Goal: Task Accomplishment & Management: Complete application form

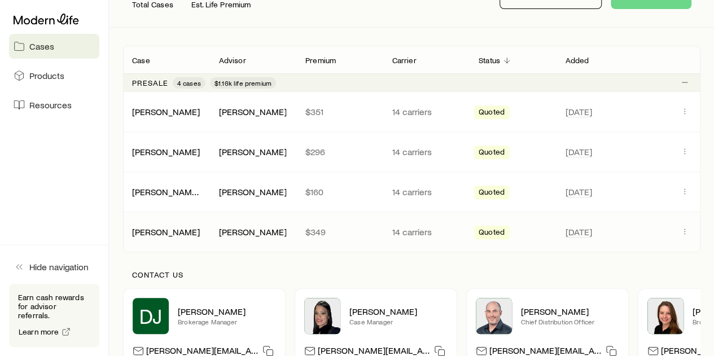
scroll to position [226, 0]
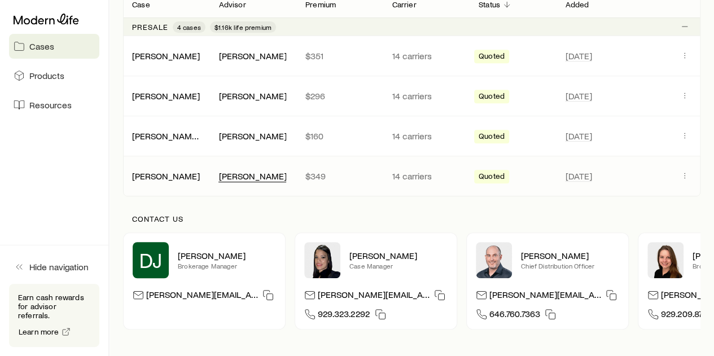
click at [231, 173] on div "[PERSON_NAME]" at bounding box center [252, 176] width 68 height 12
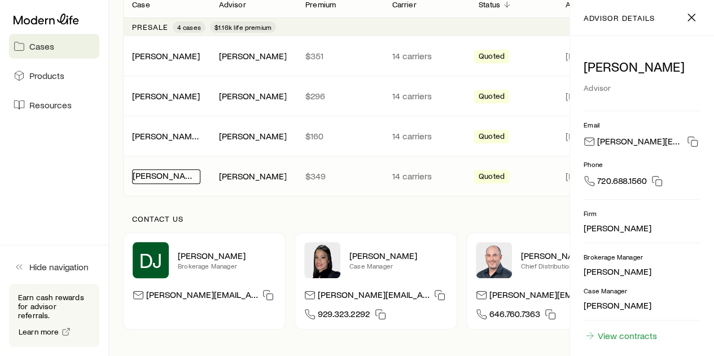
click at [178, 176] on link "[PERSON_NAME]" at bounding box center [167, 175] width 68 height 11
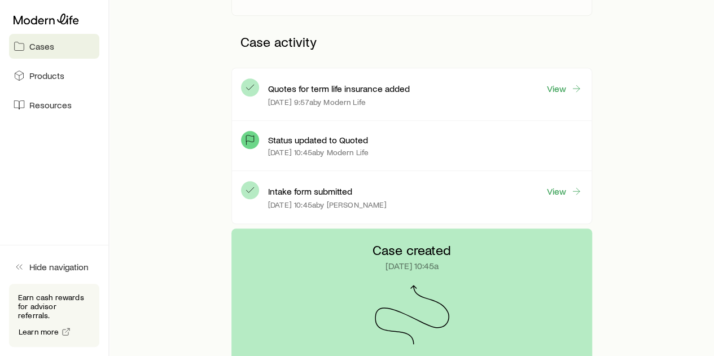
scroll to position [239, 0]
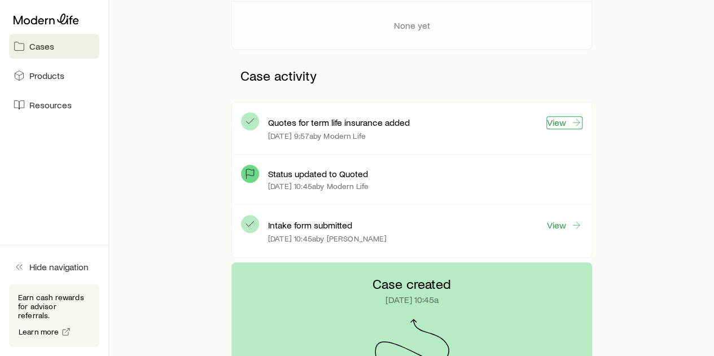
click at [565, 120] on link "View" at bounding box center [564, 122] width 36 height 13
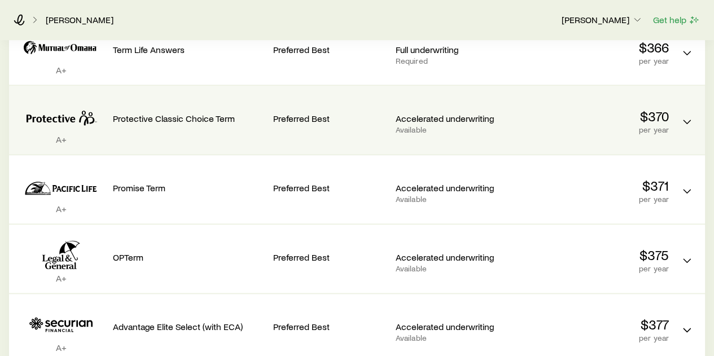
scroll to position [451, 0]
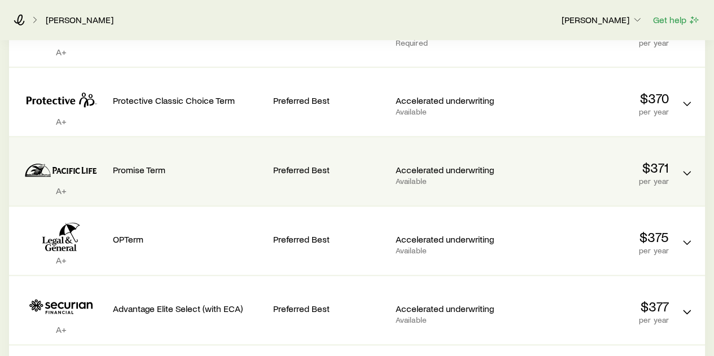
click at [488, 164] on p "Accelerated underwriting" at bounding box center [451, 169] width 113 height 11
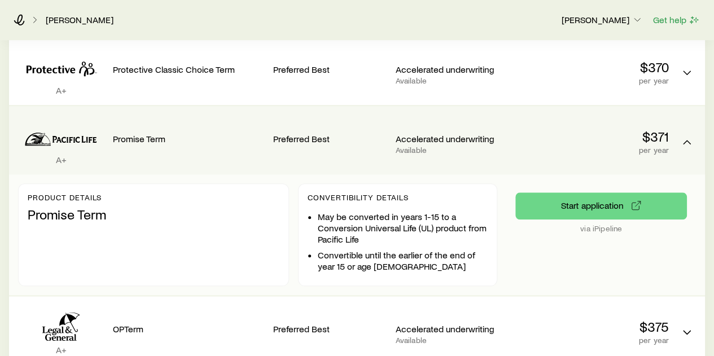
scroll to position [508, 0]
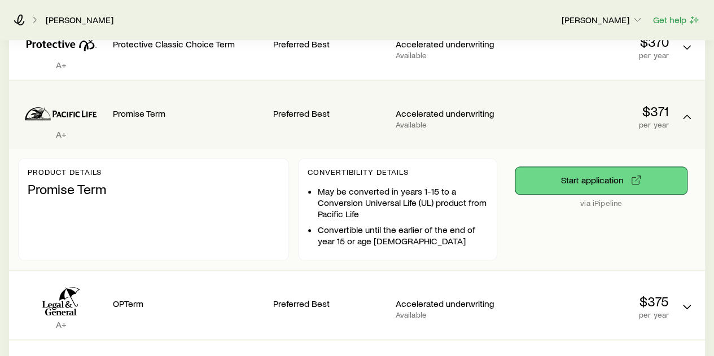
click at [588, 178] on button "Start application" at bounding box center [600, 180] width 171 height 27
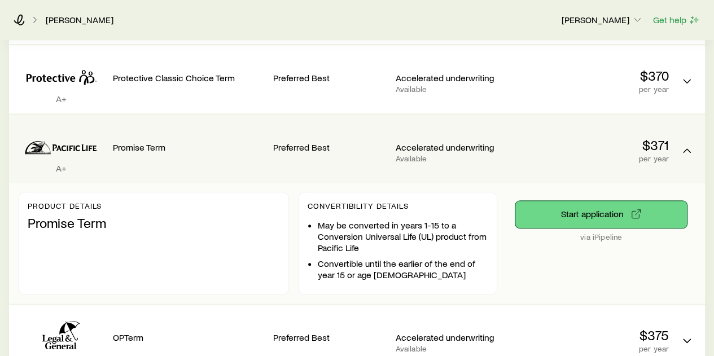
scroll to position [451, 0]
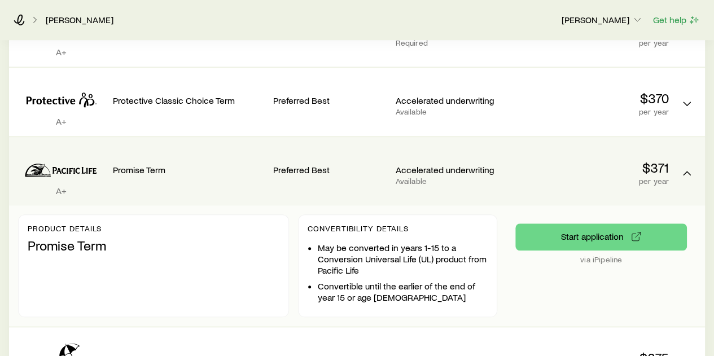
click at [460, 172] on p "Accelerated underwriting" at bounding box center [451, 169] width 113 height 11
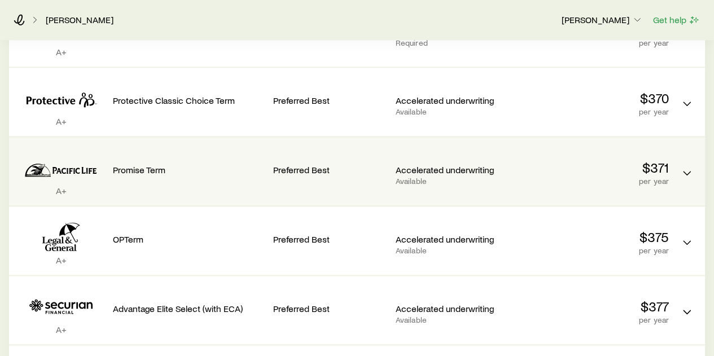
click at [460, 172] on p "Accelerated underwriting" at bounding box center [451, 169] width 113 height 11
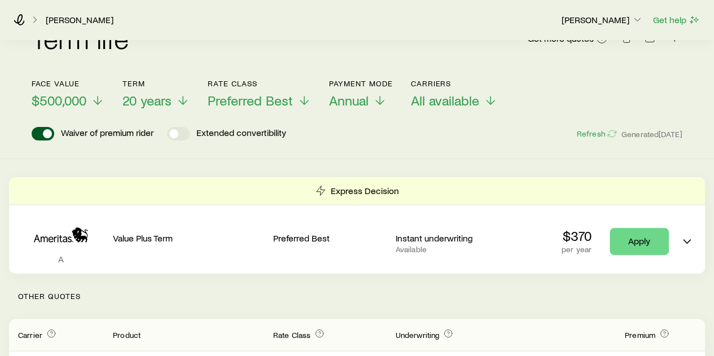
scroll to position [0, 0]
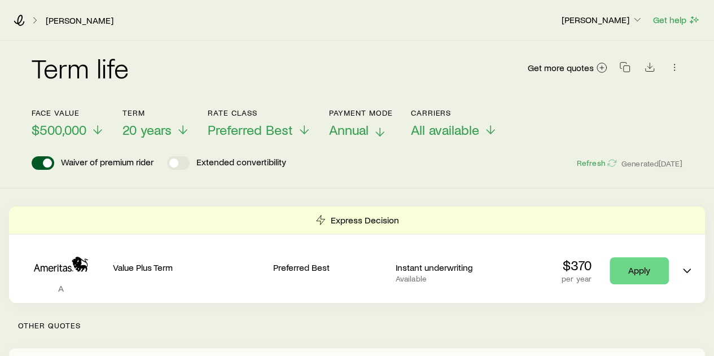
click at [372, 133] on p "Annual" at bounding box center [361, 130] width 64 height 16
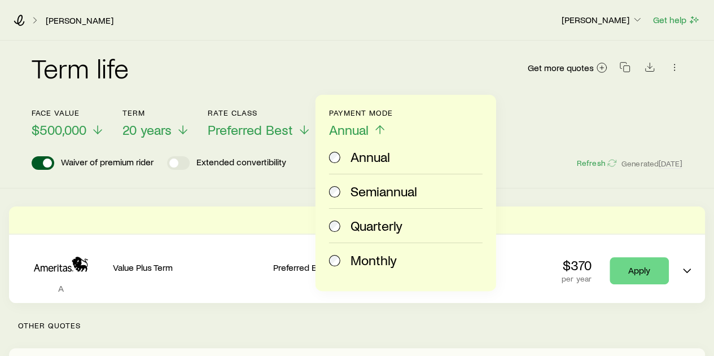
click at [375, 258] on span "Monthly" at bounding box center [373, 260] width 46 height 16
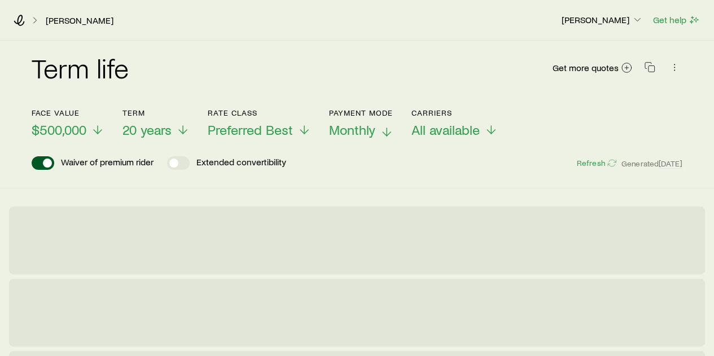
click at [394, 81] on div "Term life Get more quotes" at bounding box center [357, 74] width 650 height 41
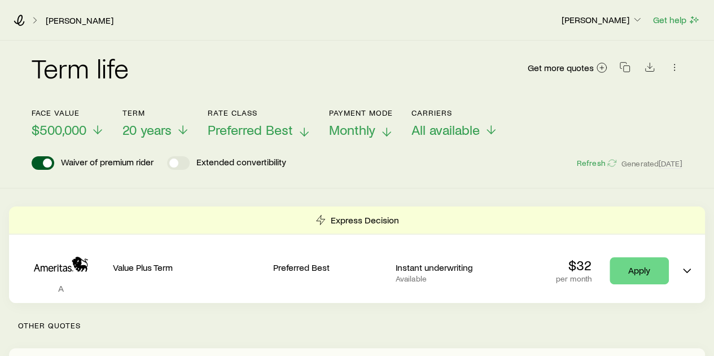
click at [254, 134] on span "Preferred Best" at bounding box center [250, 130] width 85 height 16
click at [345, 30] on div "[PERSON_NAME] [PERSON_NAME] Get help" at bounding box center [357, 20] width 714 height 41
click at [373, 40] on div "[PERSON_NAME] [PERSON_NAME] Get help" at bounding box center [357, 20] width 714 height 41
click at [329, 68] on div "Term life Get more quotes" at bounding box center [357, 74] width 650 height 41
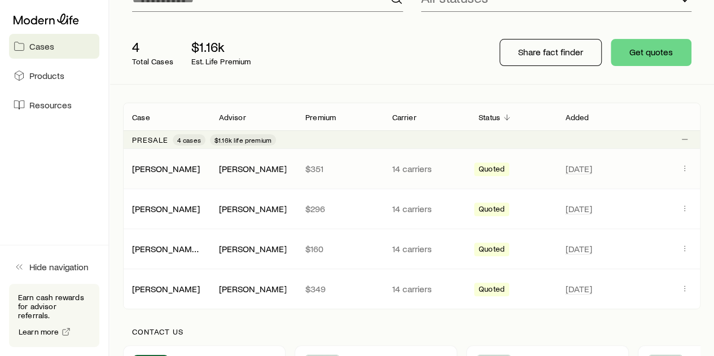
scroll to position [169, 0]
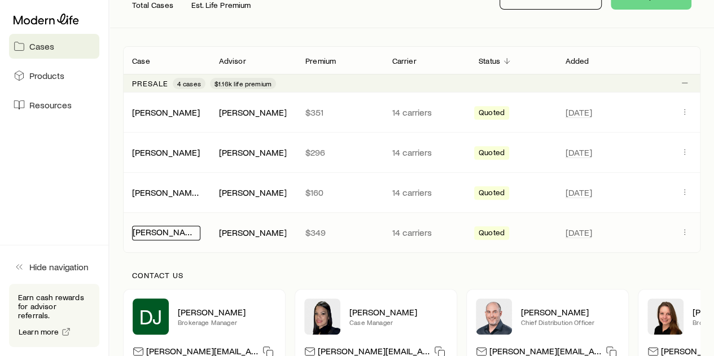
click at [155, 235] on link "[PERSON_NAME]" at bounding box center [167, 231] width 68 height 11
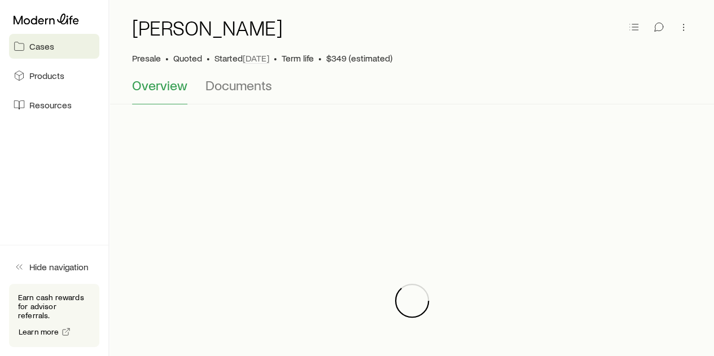
scroll to position [56, 0]
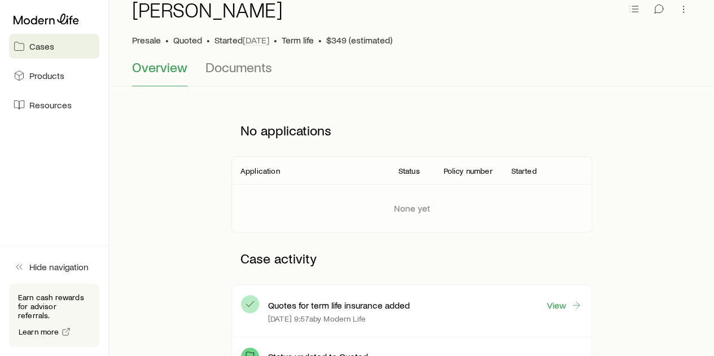
click at [461, 90] on div "Hanson, Drew Presale • Quoted • Started Aug 27 • Term life • $349 (estimated) O…" at bounding box center [411, 337] width 604 height 705
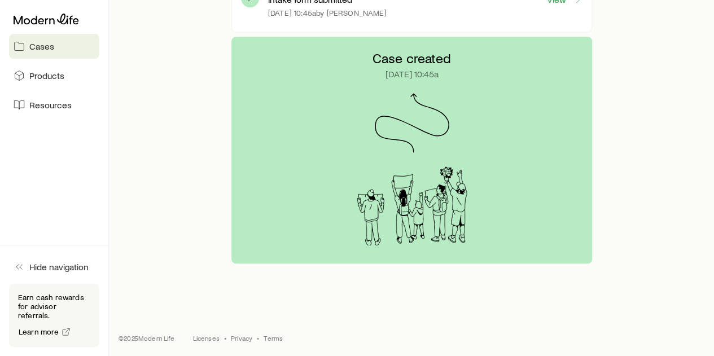
scroll to position [0, 0]
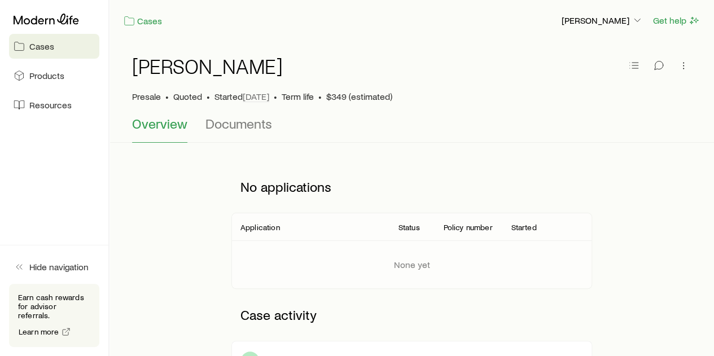
click at [177, 38] on div "Cases Jeremy Sarby Get help" at bounding box center [411, 20] width 604 height 41
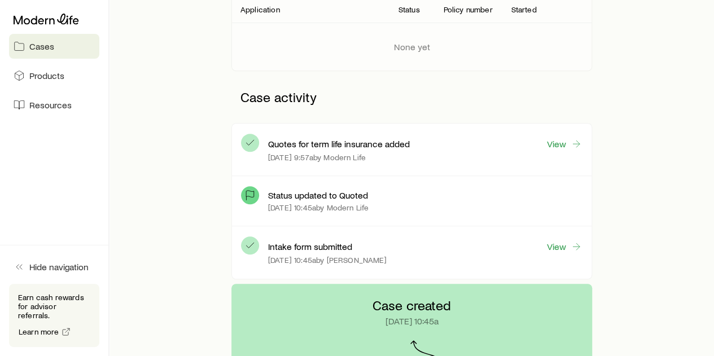
scroll to position [226, 0]
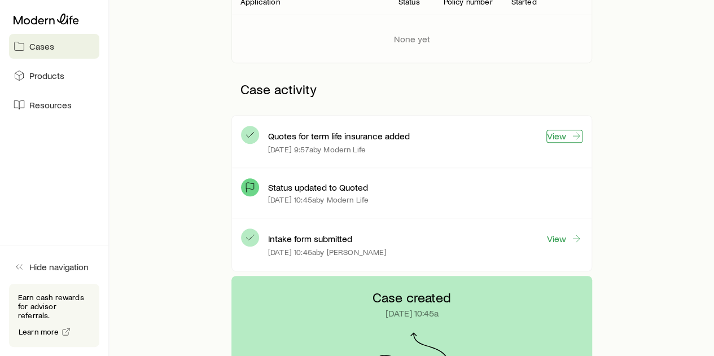
click at [554, 130] on link "View" at bounding box center [564, 136] width 36 height 13
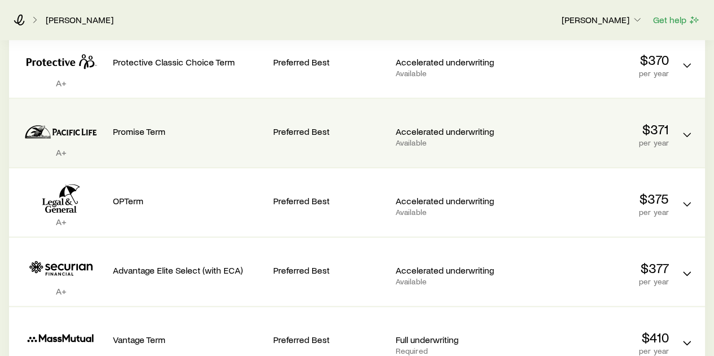
scroll to position [508, 0]
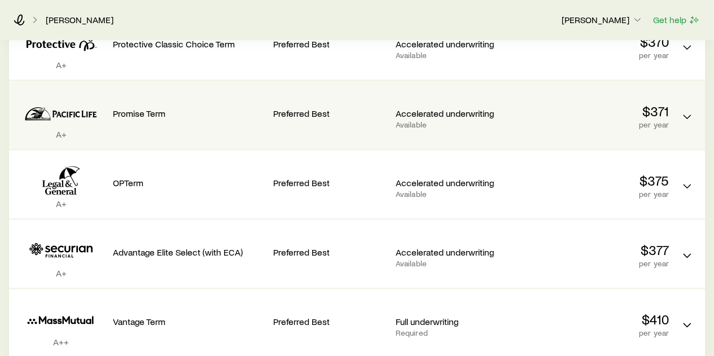
click at [625, 119] on div "$371 per year" at bounding box center [592, 116] width 151 height 26
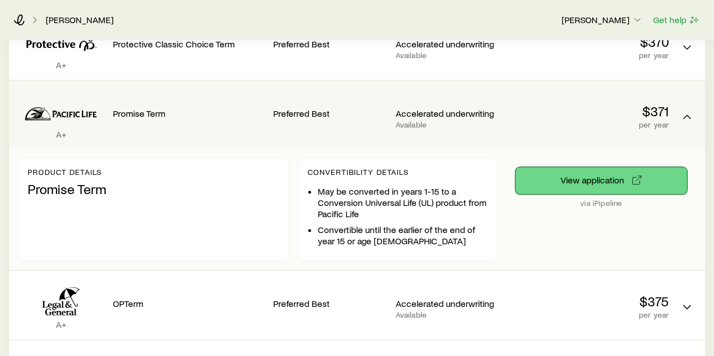
click at [609, 180] on button "View application" at bounding box center [600, 180] width 171 height 27
